Goal: Task Accomplishment & Management: Manage account settings

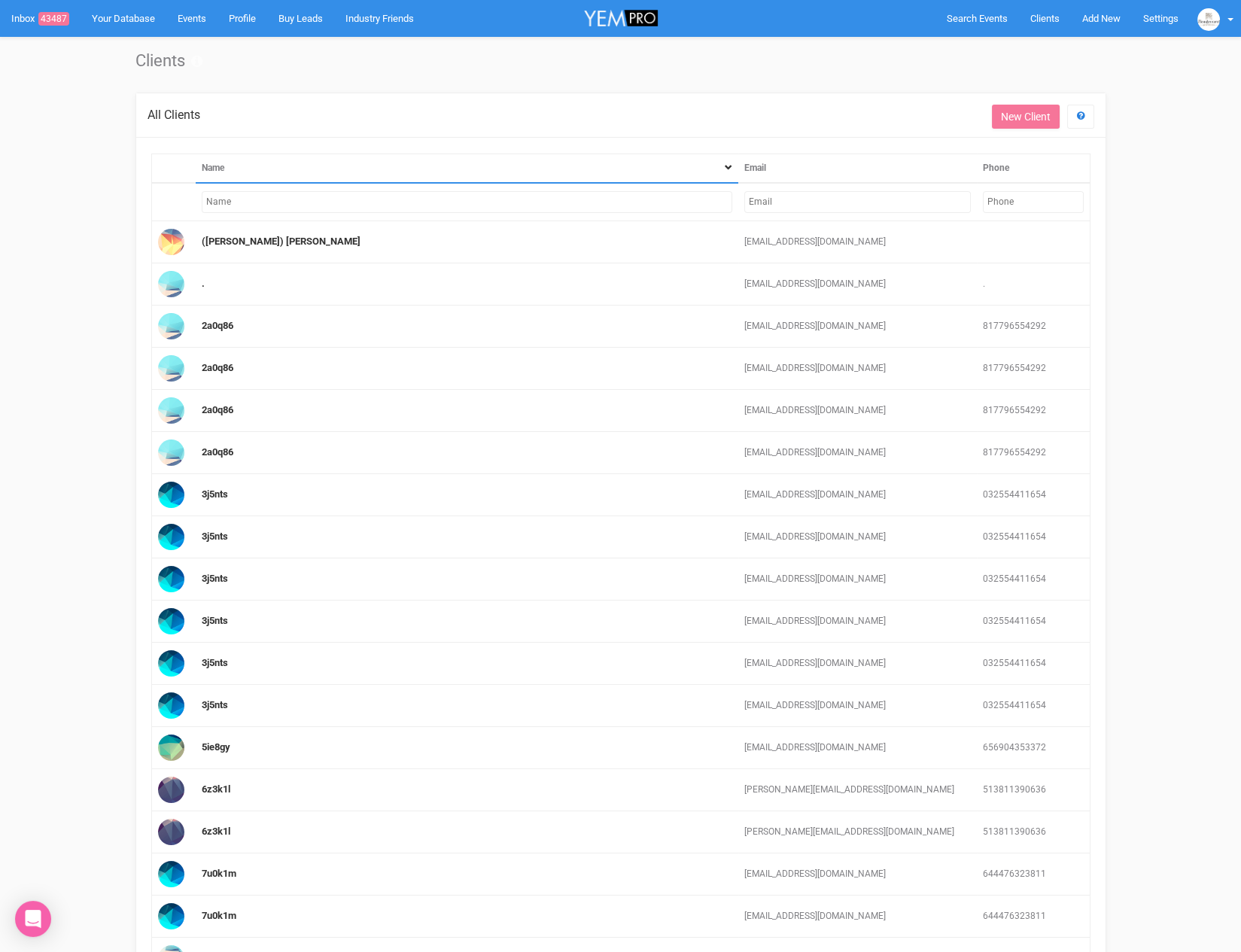
click at [860, 198] on input "text" at bounding box center [857, 202] width 226 height 22
paste input "[EMAIL_ADDRESS][DOMAIN_NAME]"
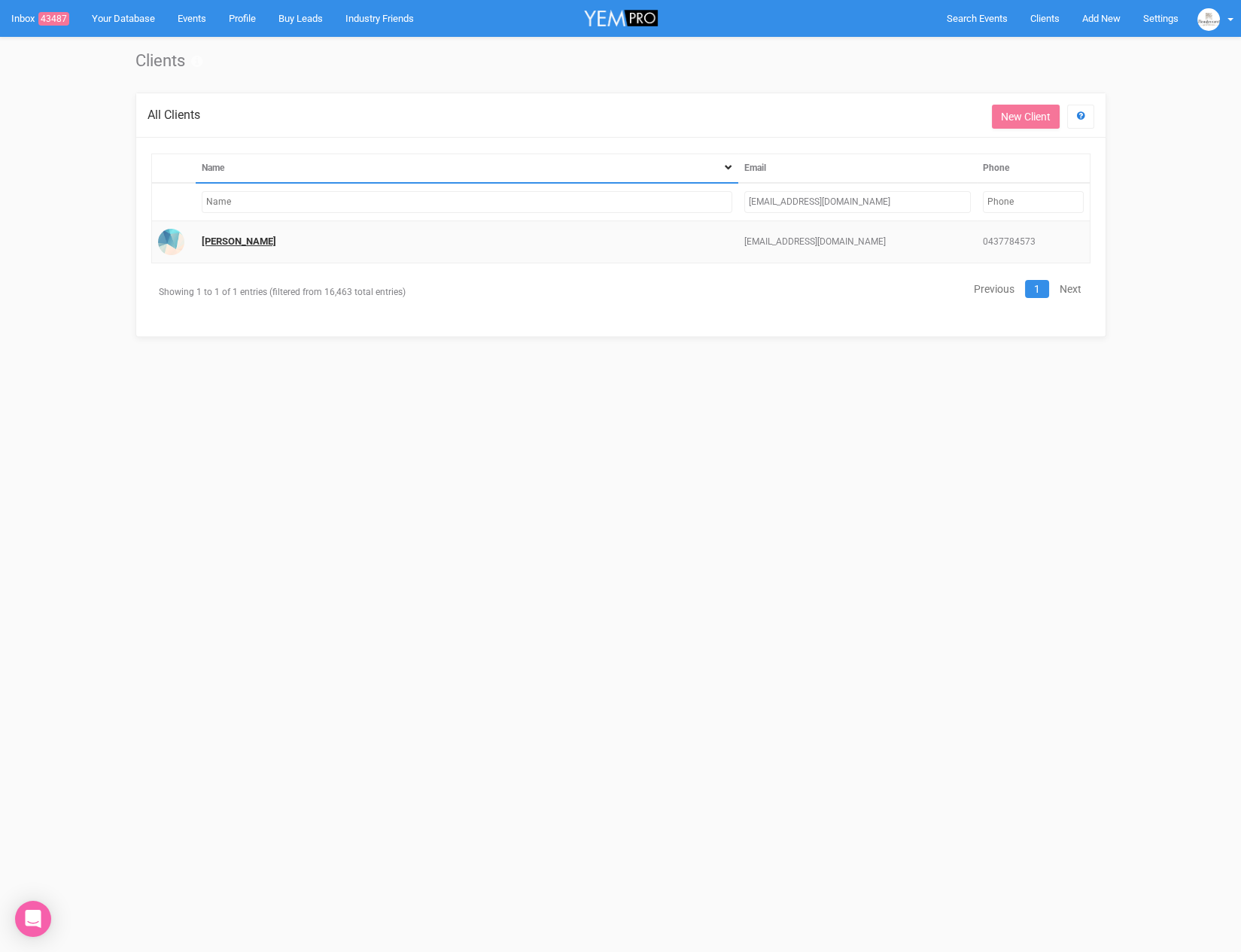
type input "[EMAIL_ADDRESS][DOMAIN_NAME]"
click at [222, 240] on link "[PERSON_NAME]" at bounding box center [239, 241] width 74 height 11
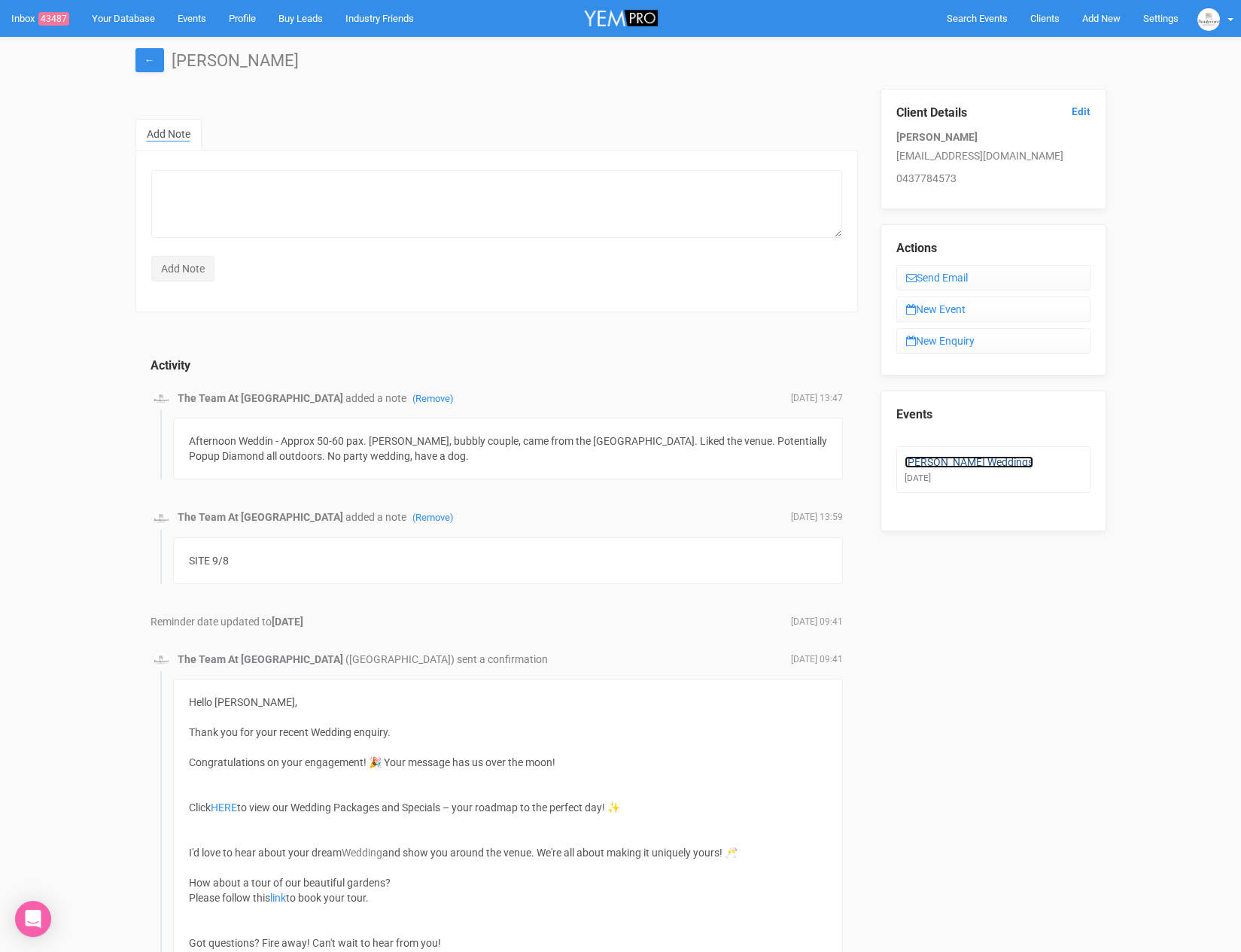
click at [965, 459] on link "[PERSON_NAME] Weddings" at bounding box center [969, 462] width 129 height 12
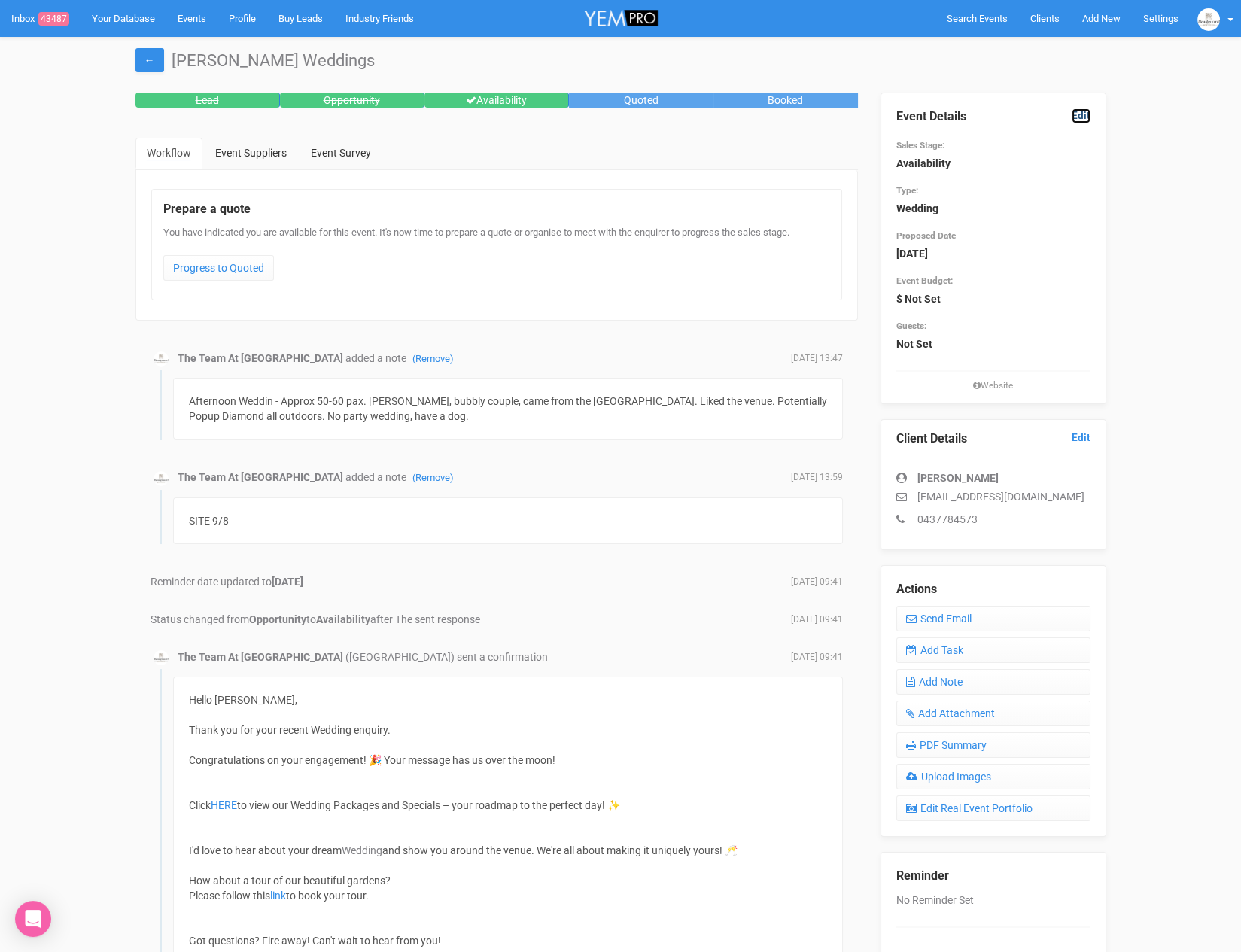
click at [1086, 114] on link "Edit" at bounding box center [1081, 115] width 19 height 14
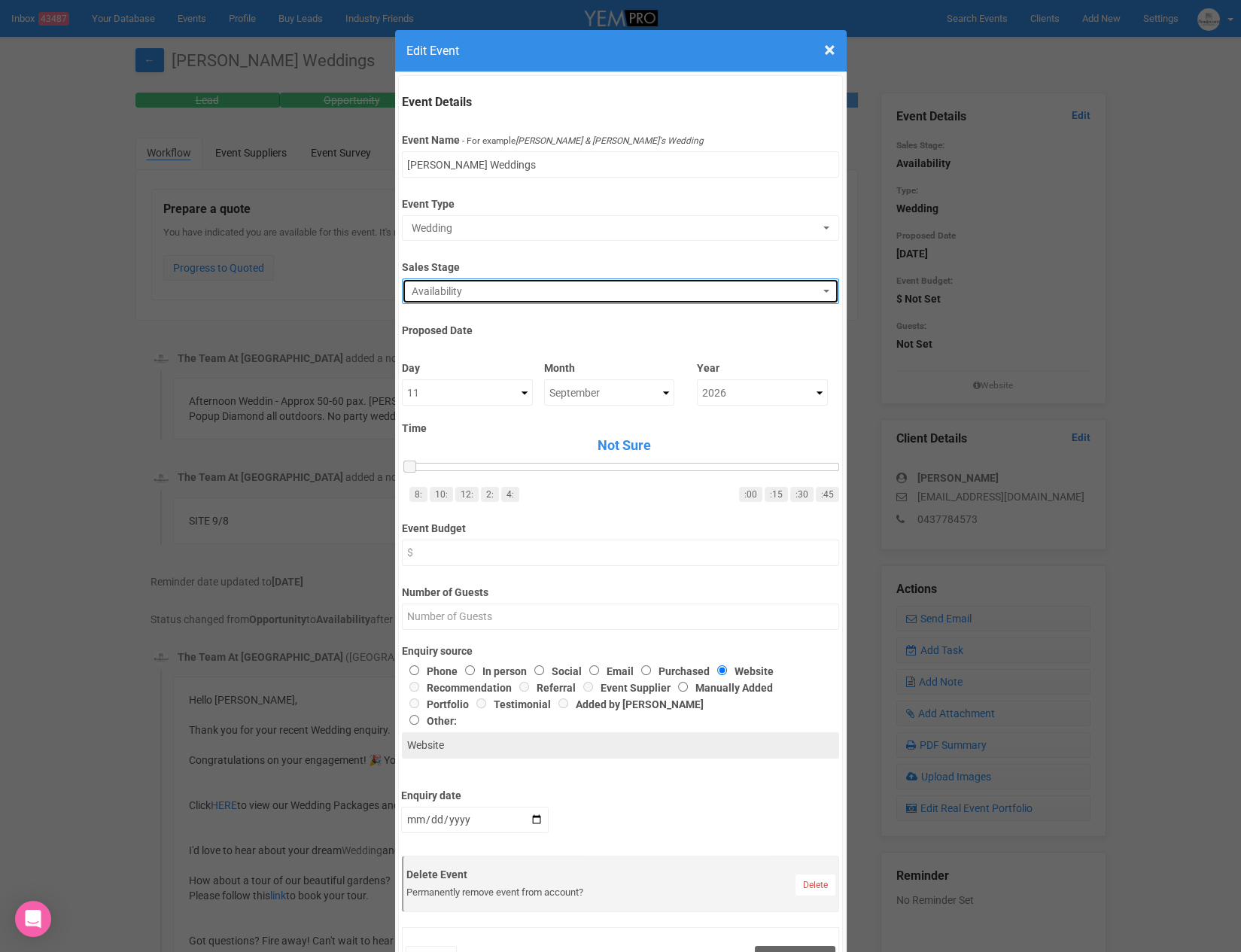
click at [535, 287] on span "Availability" at bounding box center [615, 291] width 408 height 15
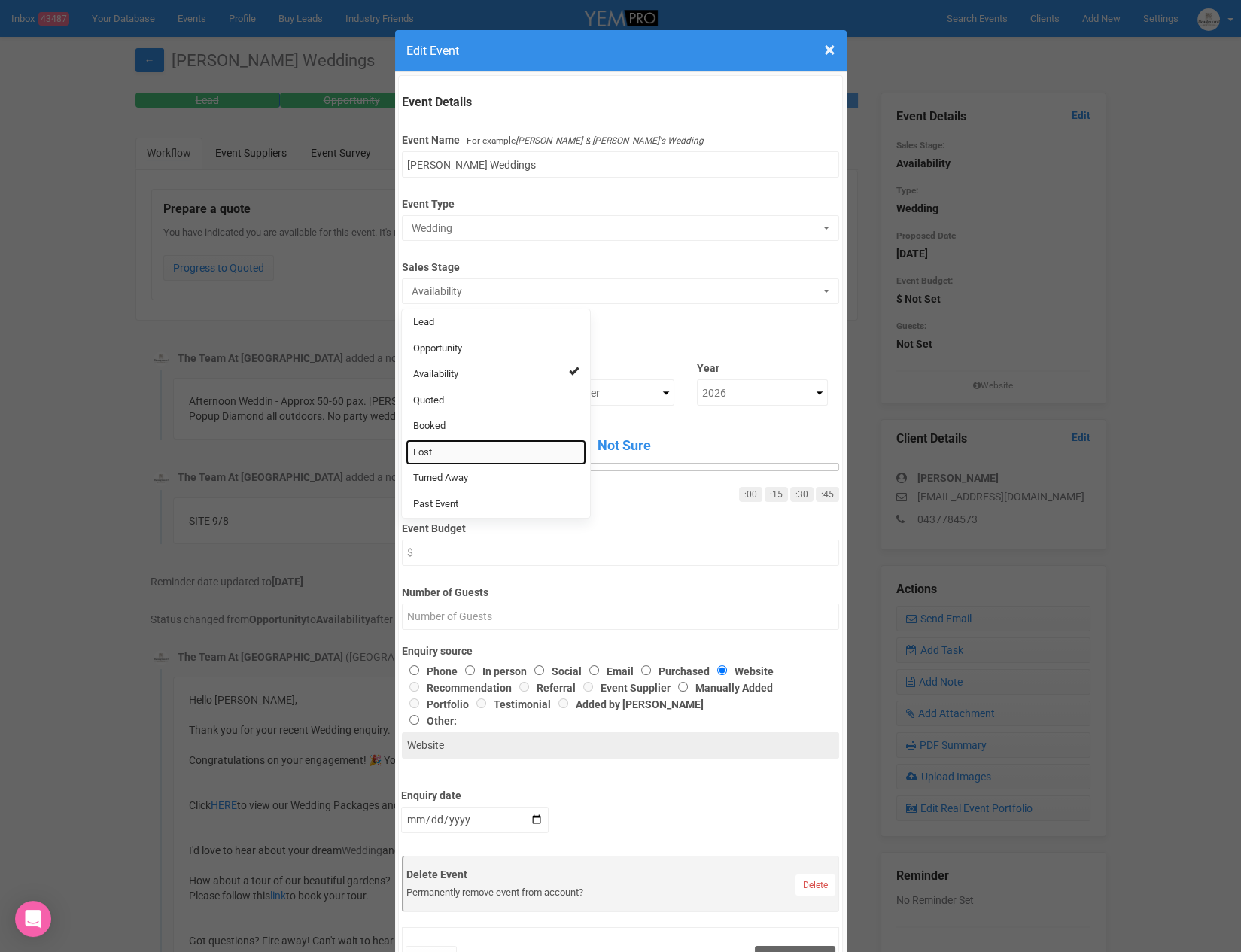
click at [466, 443] on link "Lost" at bounding box center [496, 453] width 181 height 26
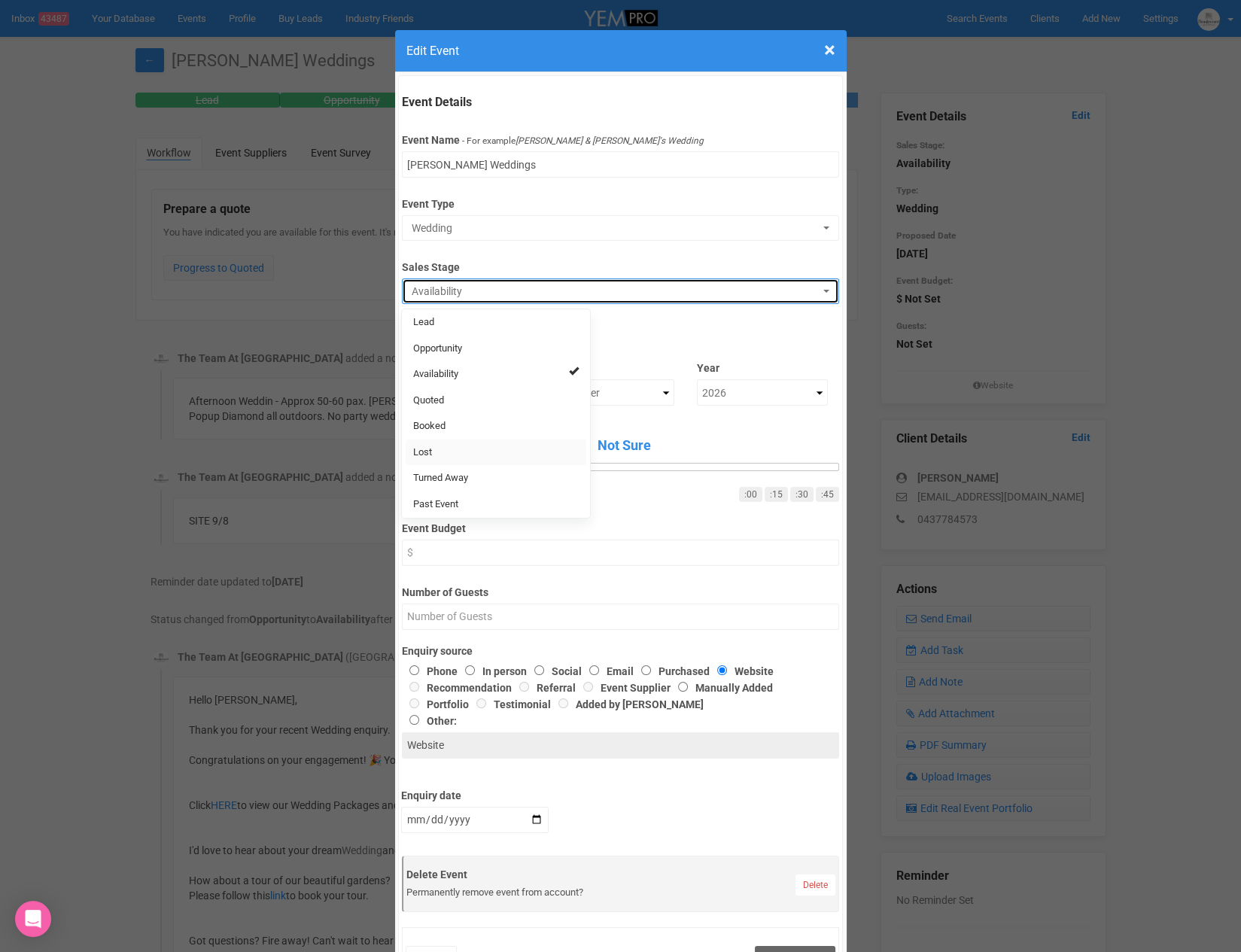
select select "10"
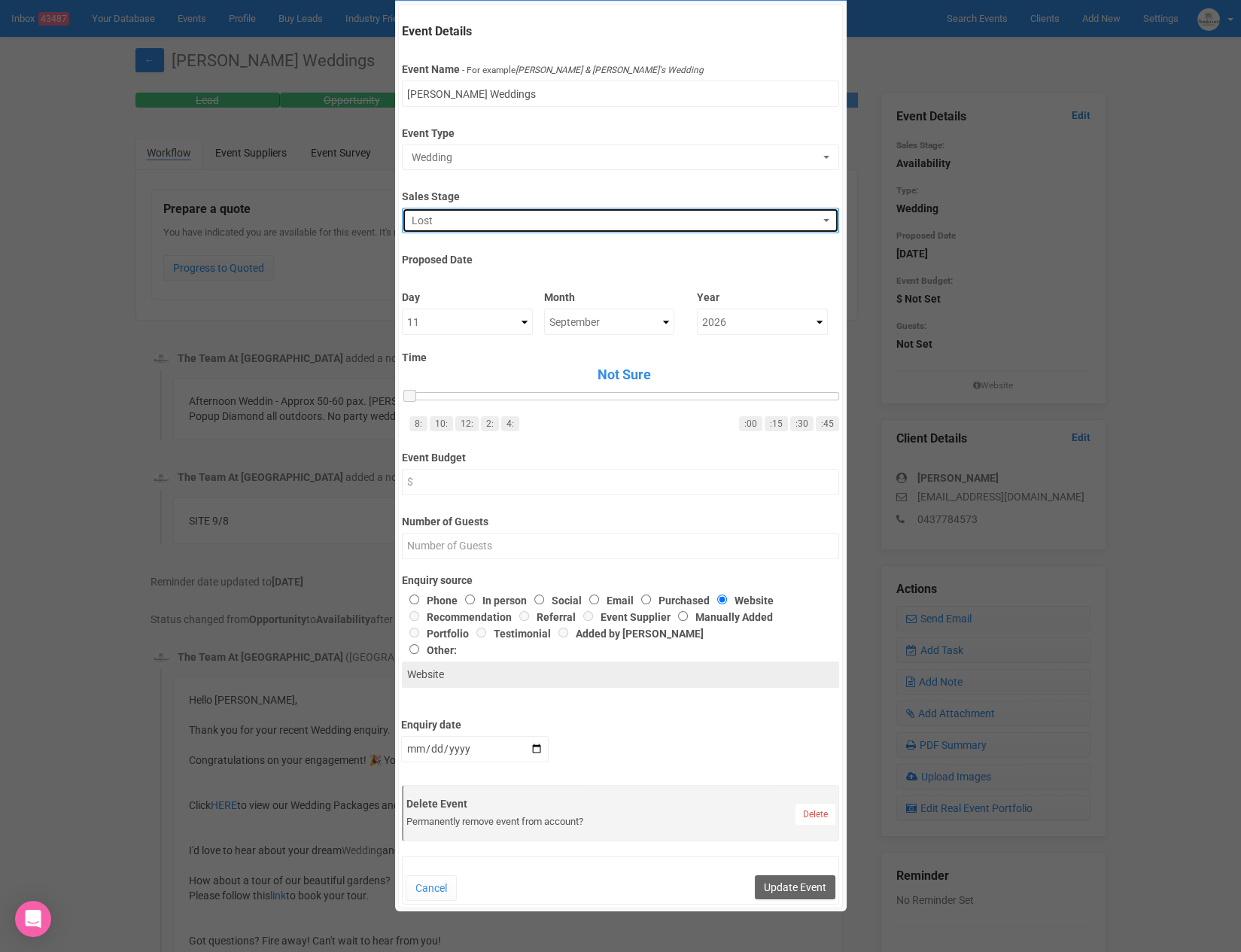
scroll to position [113, 0]
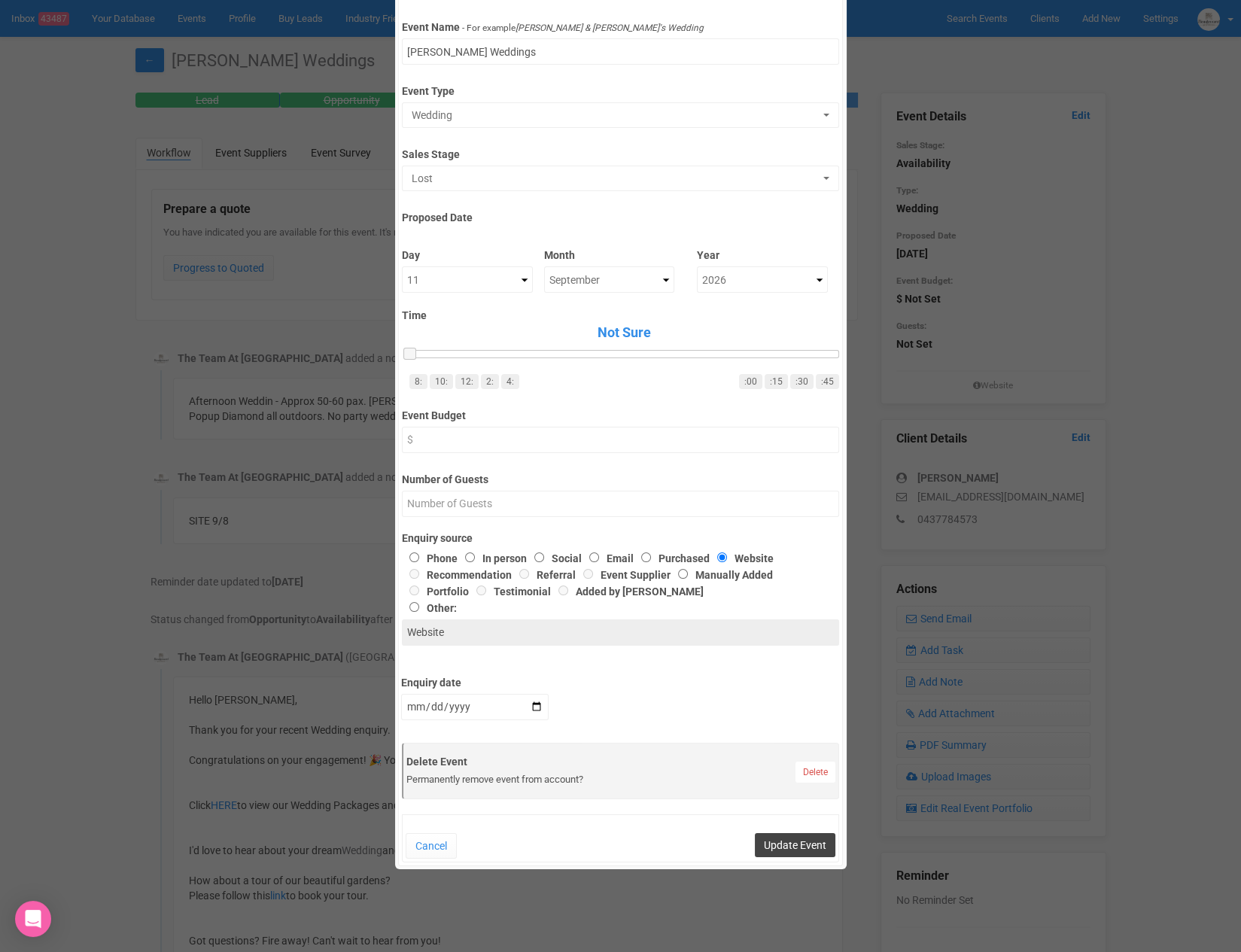
click at [797, 845] on button "Update Event" at bounding box center [795, 845] width 80 height 24
